Goal: Task Accomplishment & Management: Use online tool/utility

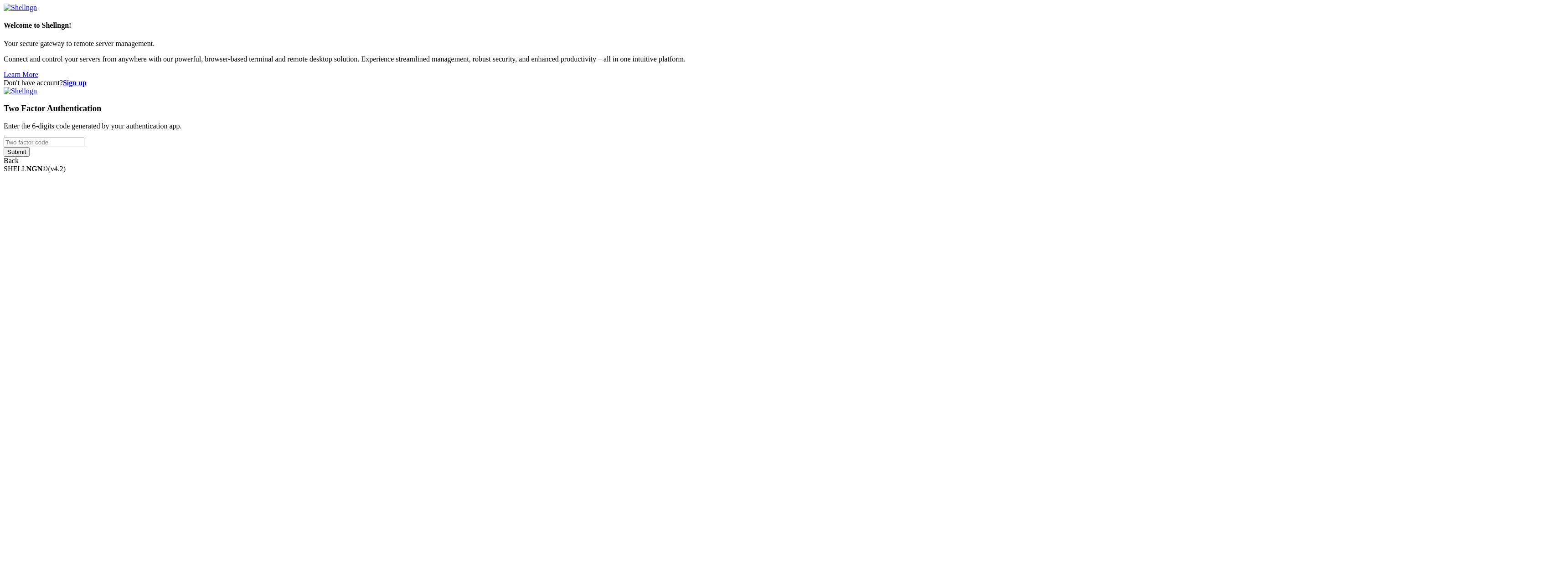
click at [85, 147] on input "number" at bounding box center [44, 142] width 81 height 10
type input "373207"
click at [30, 157] on input "Submit" at bounding box center [16, 152] width 26 height 10
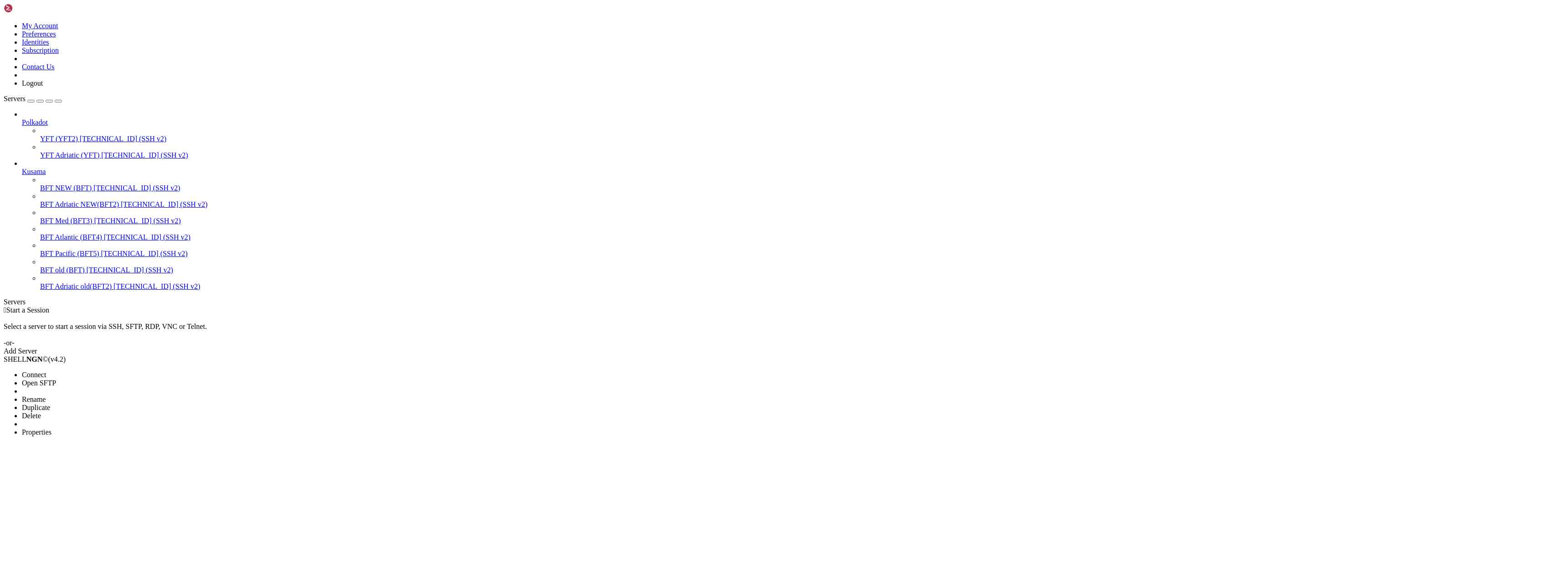
click at [46, 371] on span "Connect" at bounding box center [34, 375] width 24 height 8
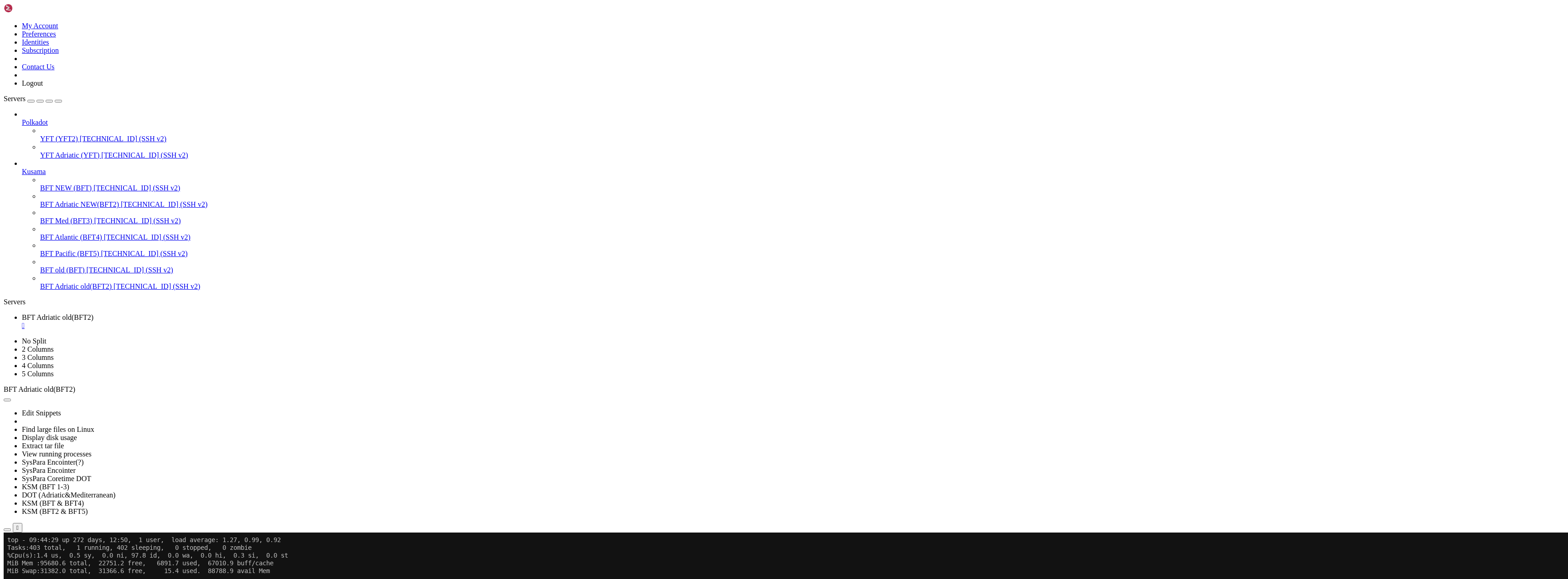
click at [77, 572] on li "Connect" at bounding box center [63, 576] width 83 height 8
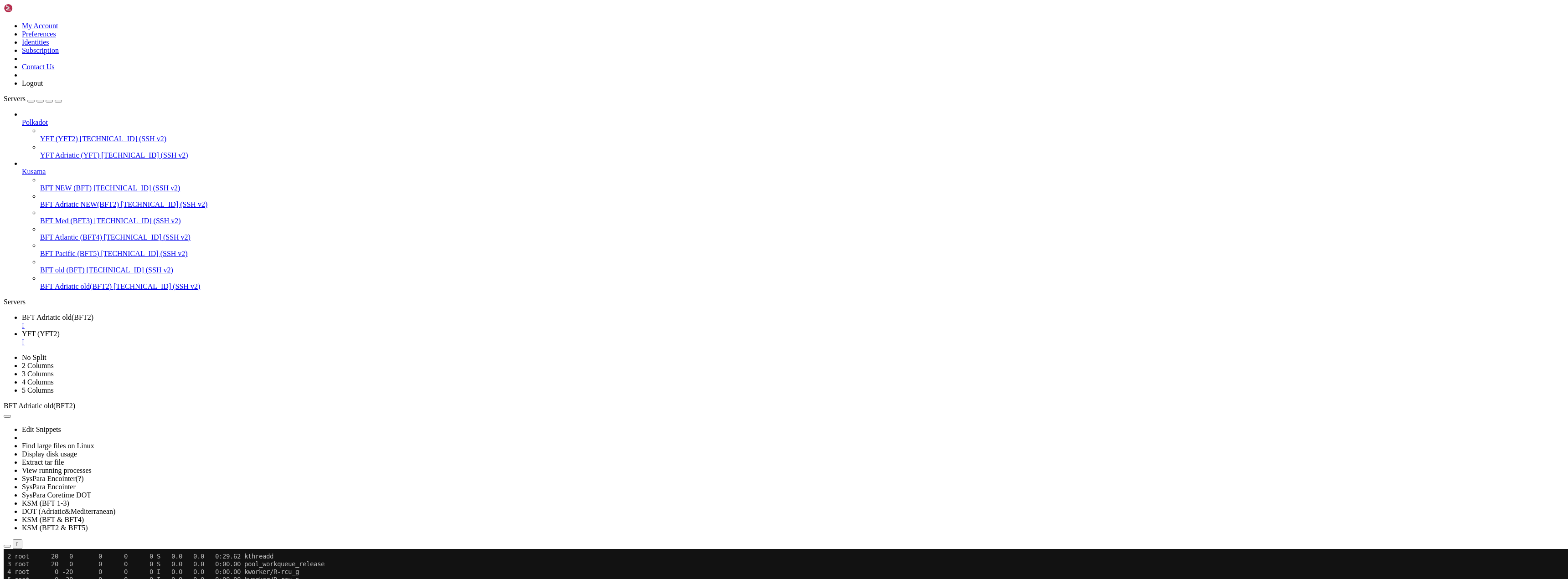
scroll to position [0, 0]
click at [255, 338] on div "" at bounding box center [793, 342] width 1542 height 8
